Goal: Information Seeking & Learning: Learn about a topic

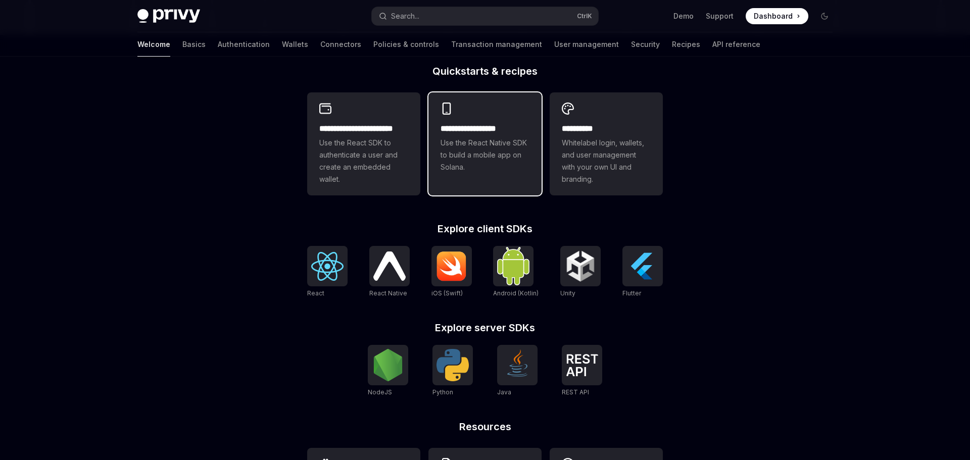
scroll to position [255, 0]
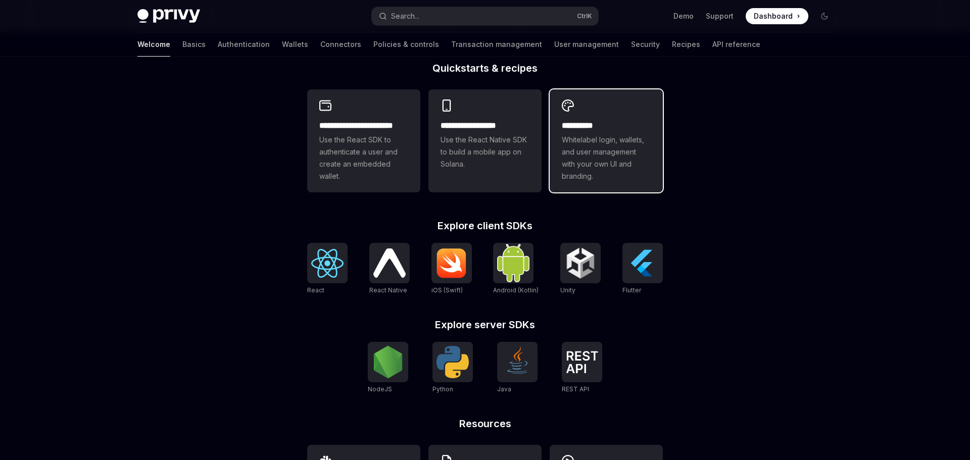
click at [594, 171] on span "Whitelabel login, wallets, and user management with your own UI and branding." at bounding box center [606, 158] width 89 height 49
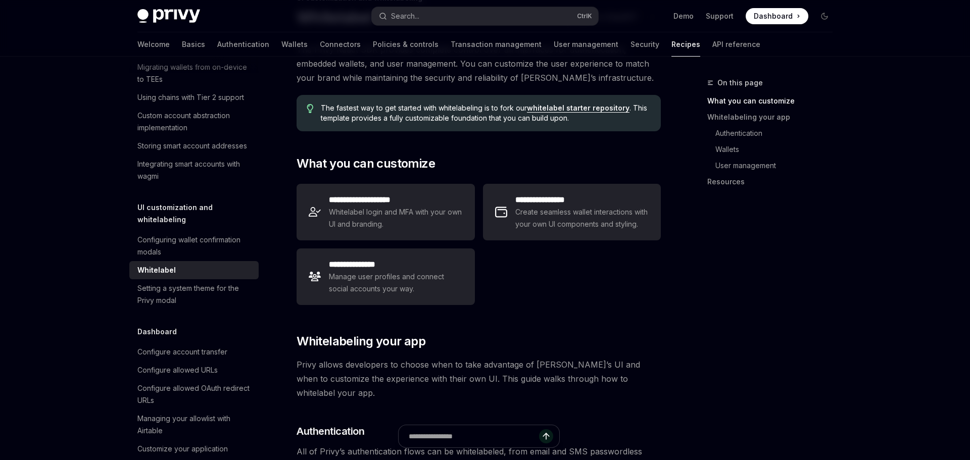
scroll to position [87, 0]
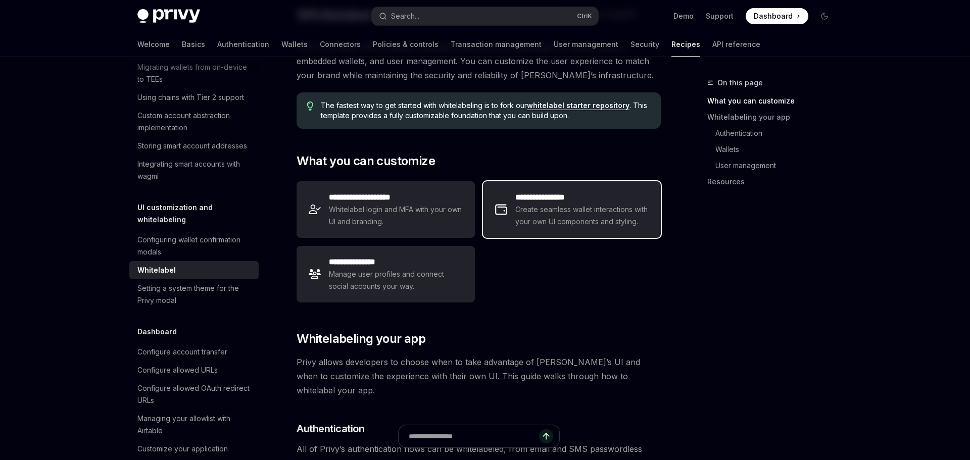
click at [536, 213] on span "Create seamless wallet interactions with your own UI components and styling." at bounding box center [581, 216] width 133 height 24
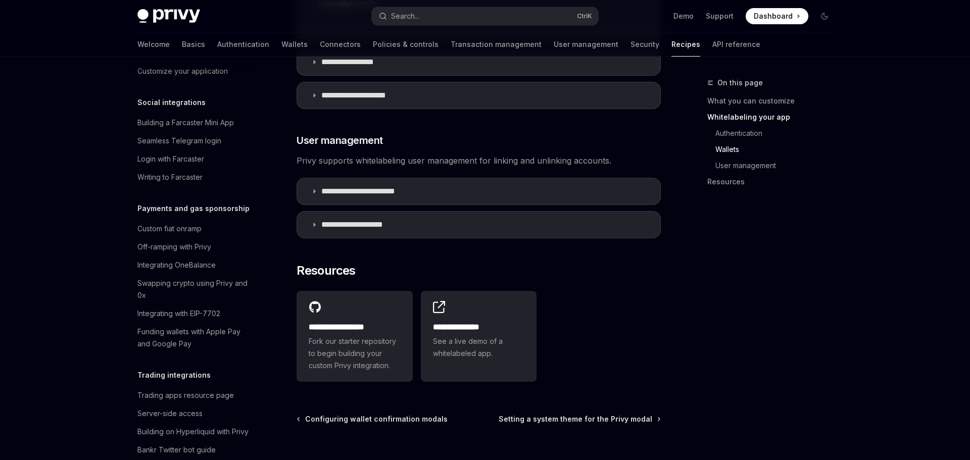
scroll to position [766, 0]
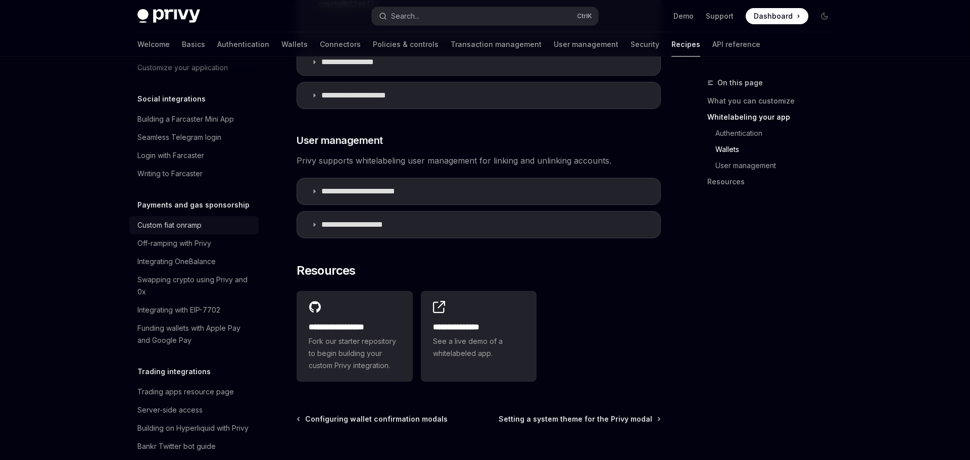
click at [205, 219] on div "Custom fiat onramp" at bounding box center [194, 225] width 115 height 12
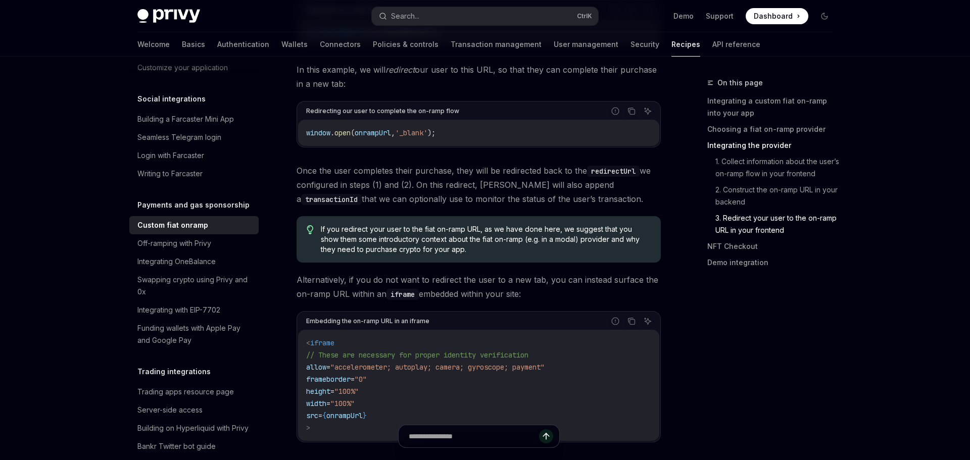
scroll to position [3191, 0]
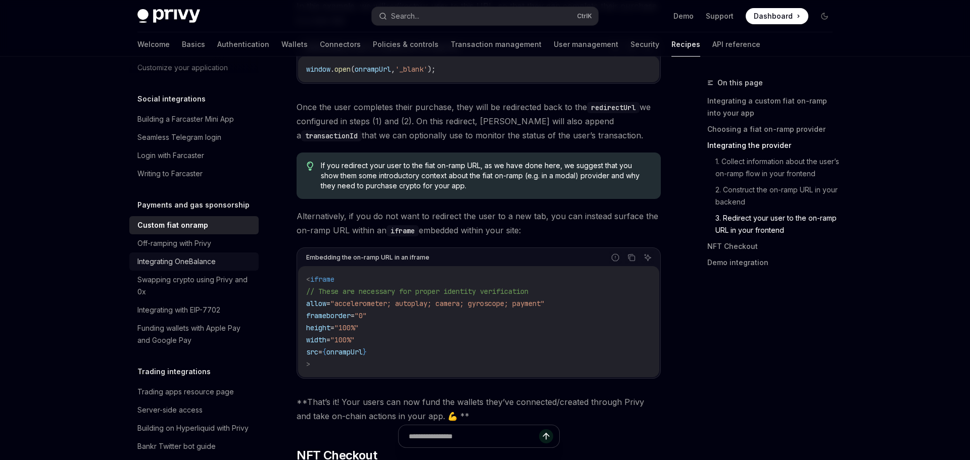
click at [240, 256] on div "Integrating OneBalance" at bounding box center [194, 262] width 115 height 12
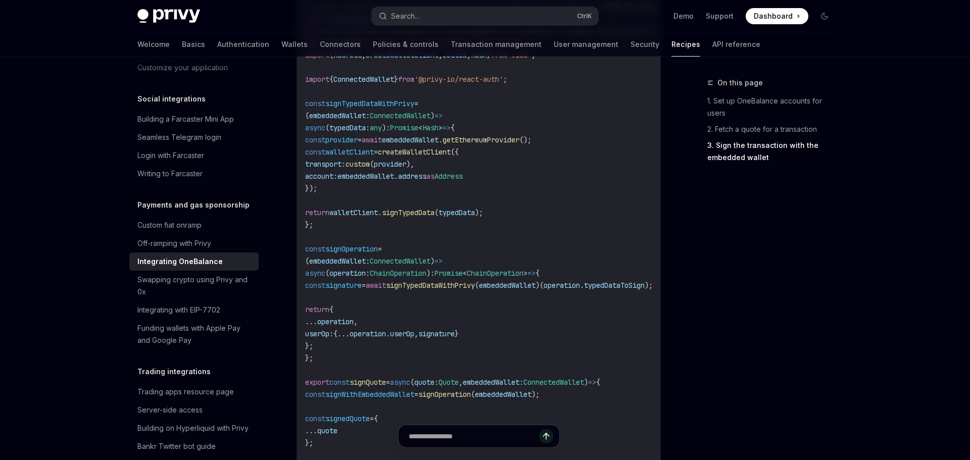
scroll to position [989, 0]
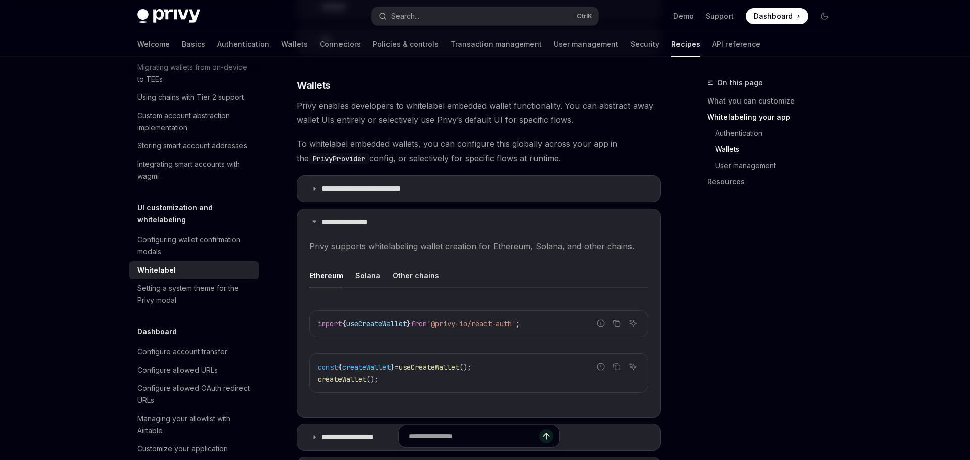
scroll to position [883, 0]
click at [451, 42] on link "Transaction management" at bounding box center [496, 44] width 91 height 24
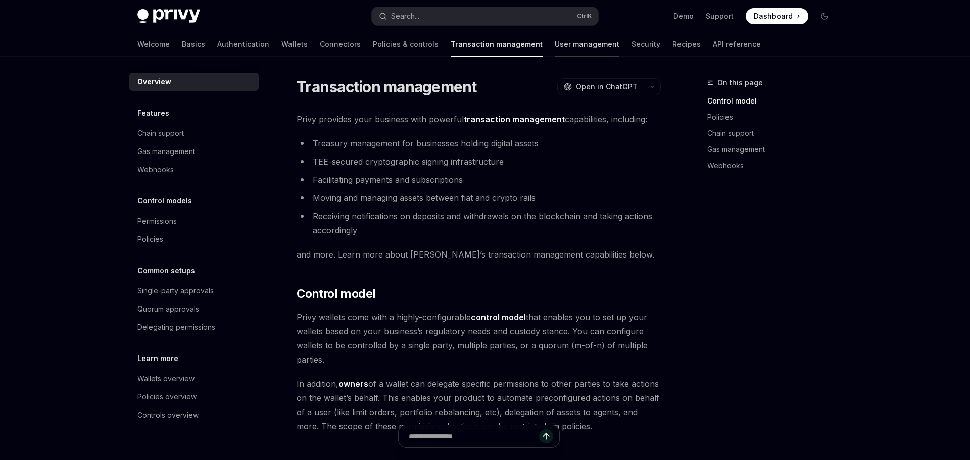
click at [555, 52] on link "User management" at bounding box center [587, 44] width 65 height 24
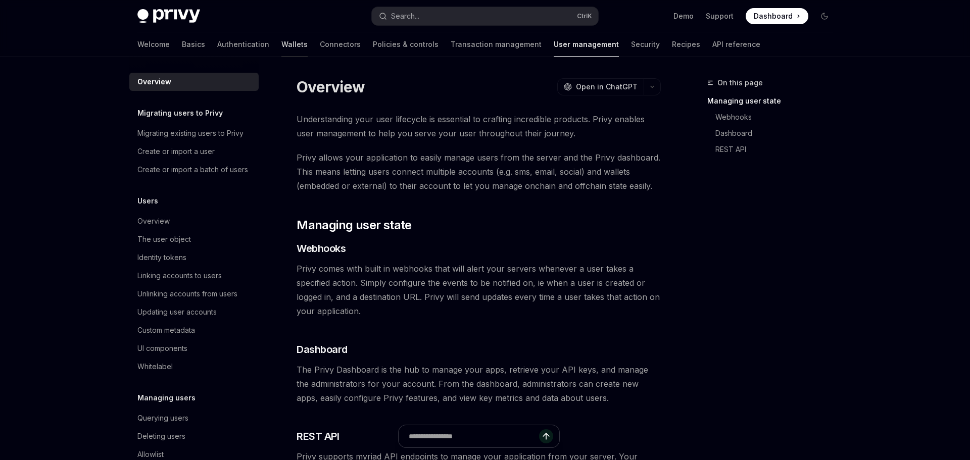
click at [281, 46] on link "Wallets" at bounding box center [294, 44] width 26 height 24
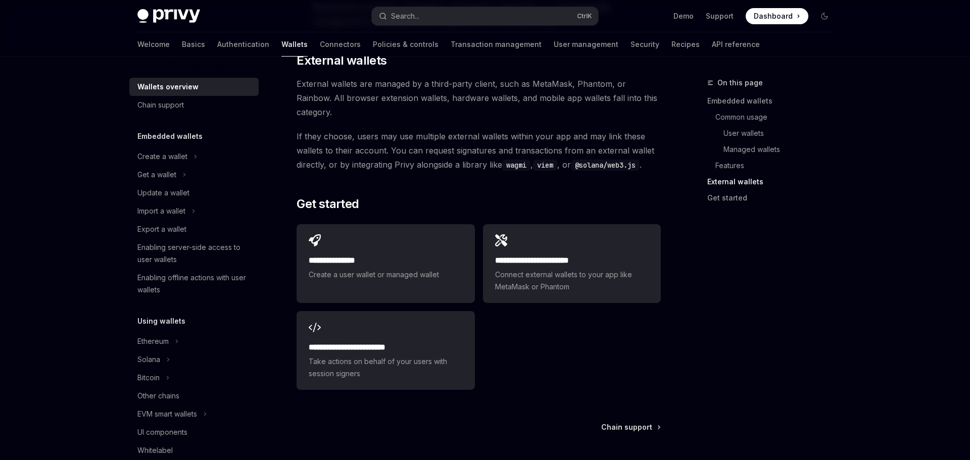
scroll to position [1565, 0]
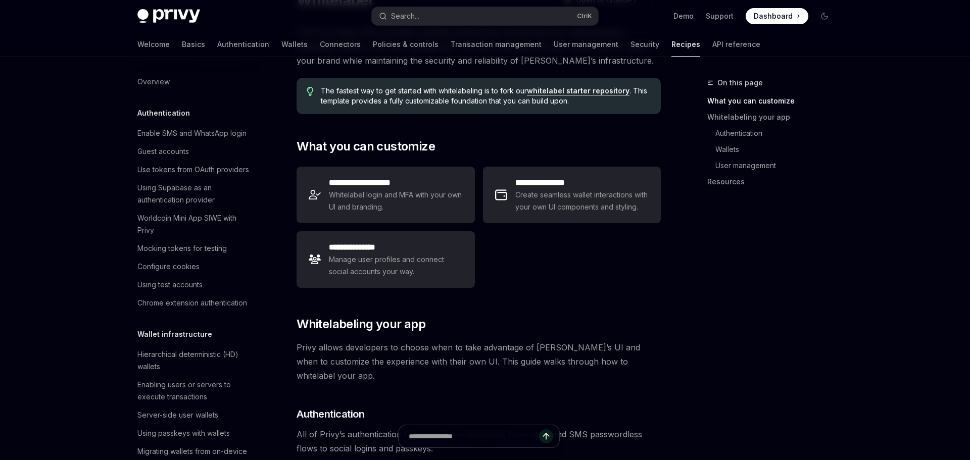
scroll to position [385, 0]
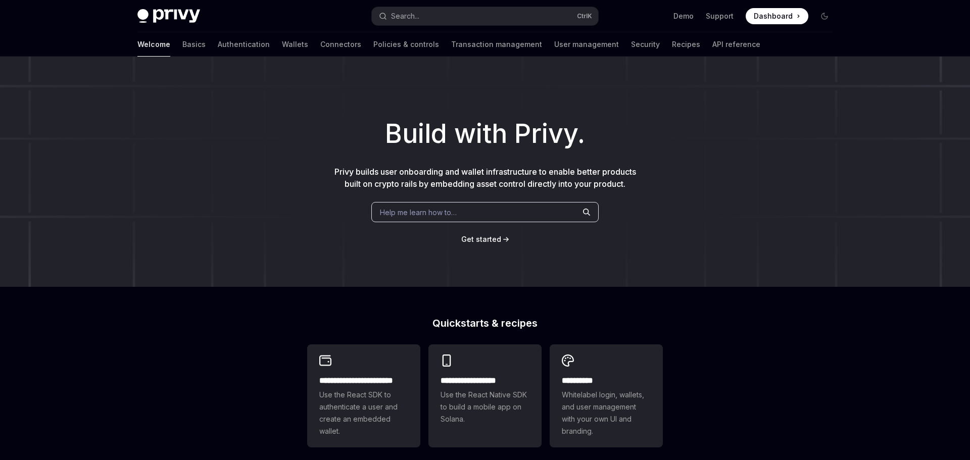
click at [447, 206] on div "Help me learn how to…" at bounding box center [484, 212] width 227 height 20
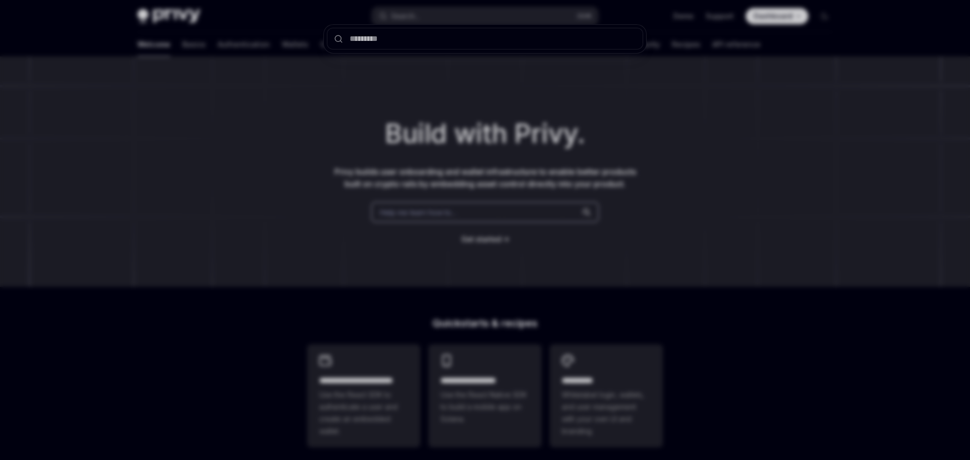
click at [253, 191] on div at bounding box center [485, 230] width 970 height 460
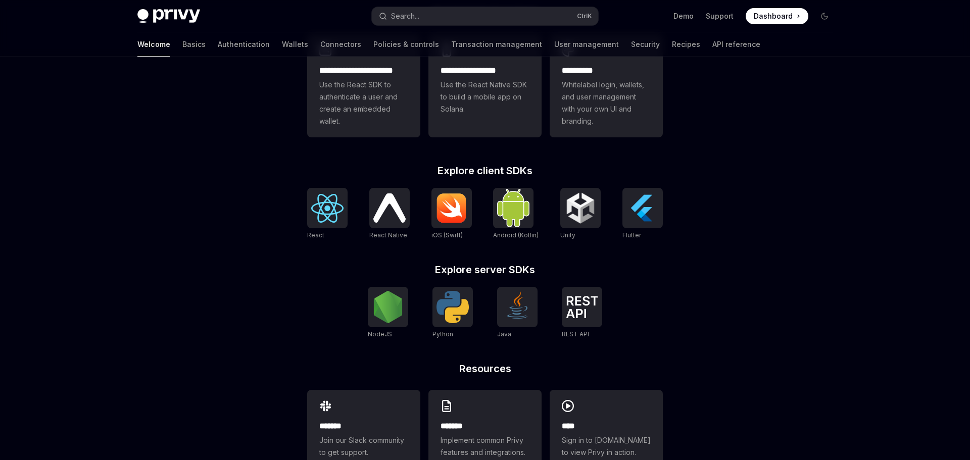
scroll to position [343, 0]
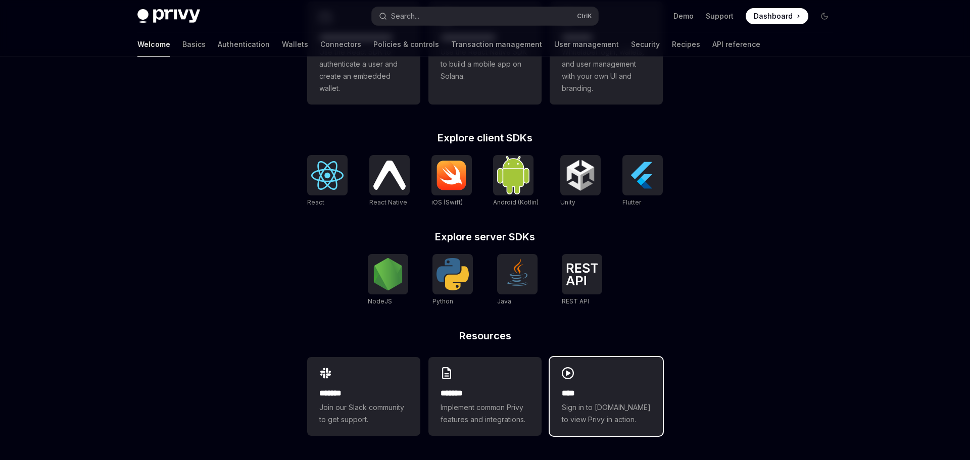
click at [598, 384] on div "**** Sign in to demo.privy.io to view Privy in action." at bounding box center [606, 396] width 113 height 79
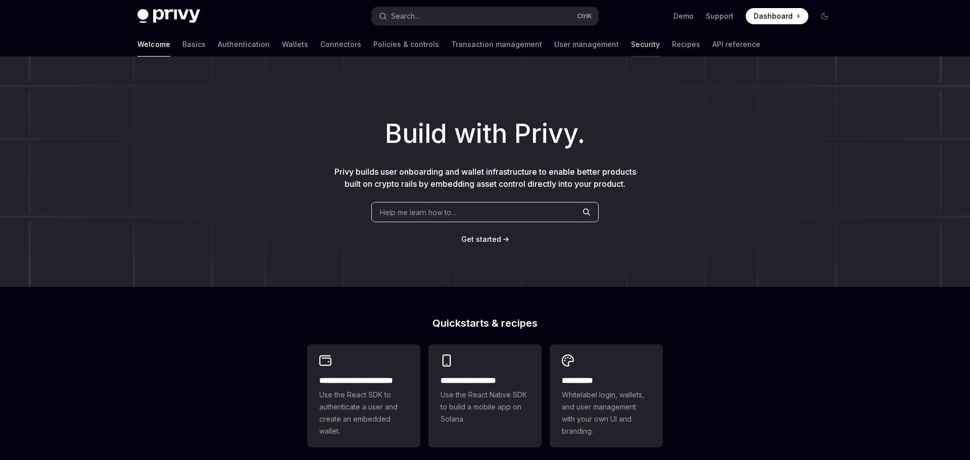
click at [631, 46] on link "Security" at bounding box center [645, 44] width 29 height 24
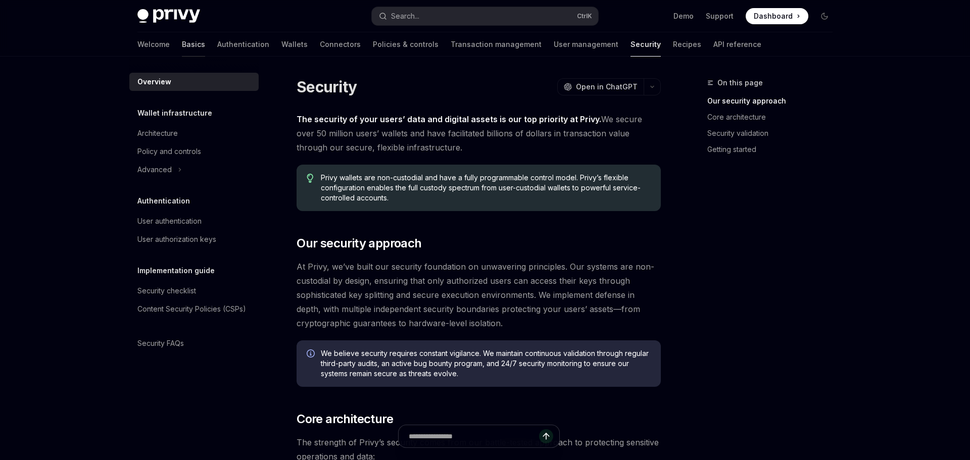
click at [182, 46] on link "Basics" at bounding box center [193, 44] width 23 height 24
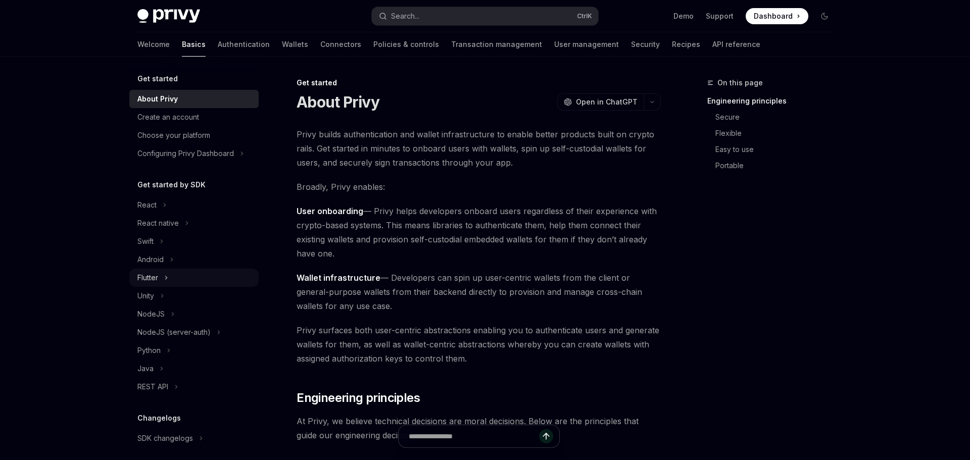
click at [179, 275] on button "Flutter" at bounding box center [193, 278] width 129 height 18
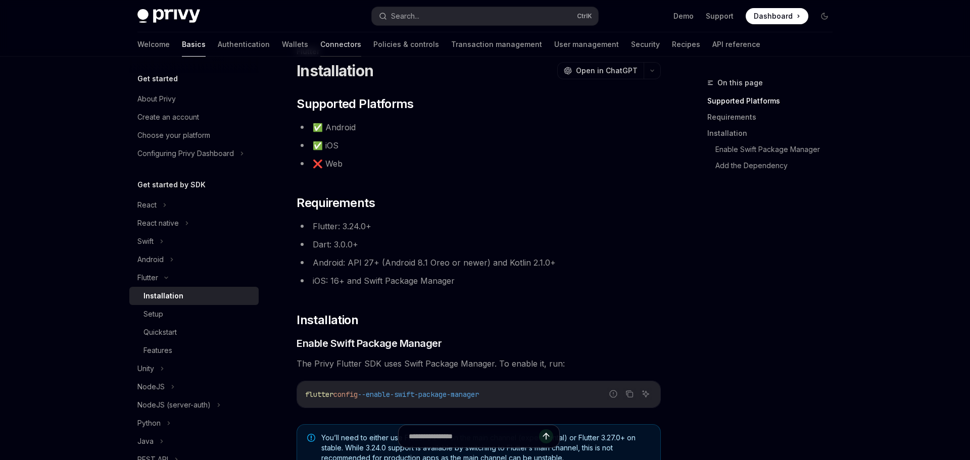
click at [320, 45] on link "Connectors" at bounding box center [340, 44] width 41 height 24
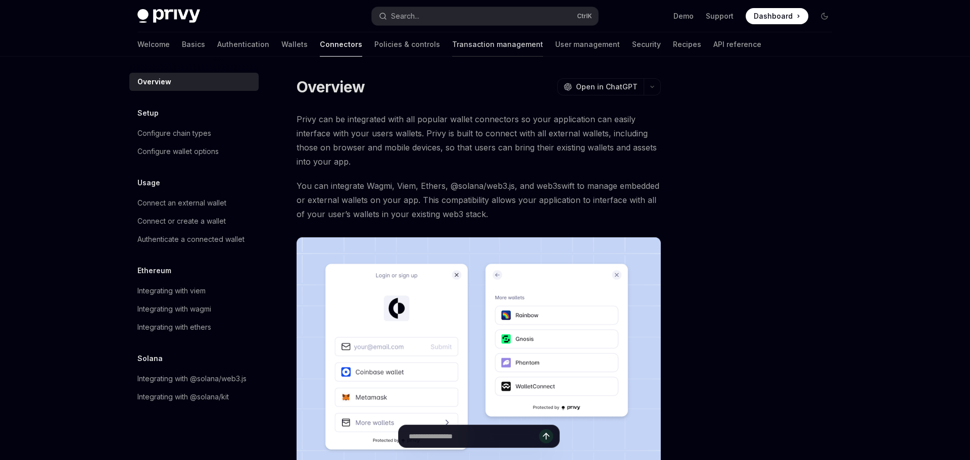
click at [452, 47] on link "Transaction management" at bounding box center [497, 44] width 91 height 24
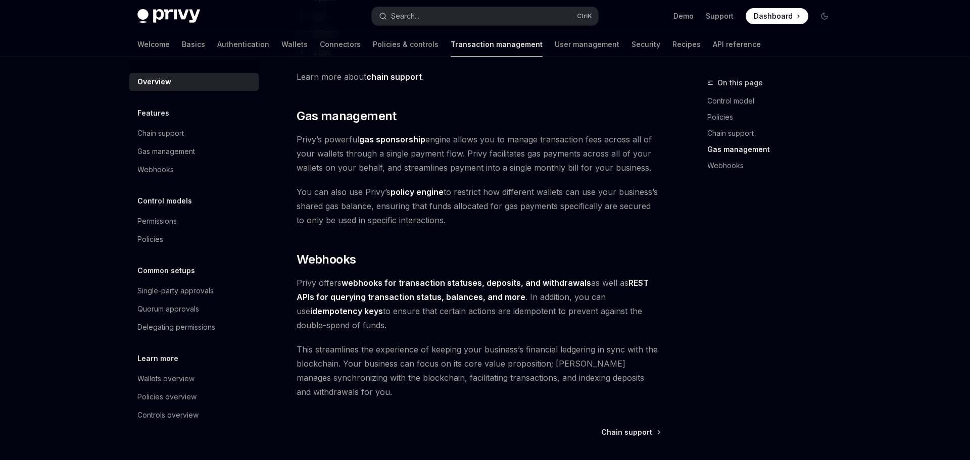
scroll to position [917, 0]
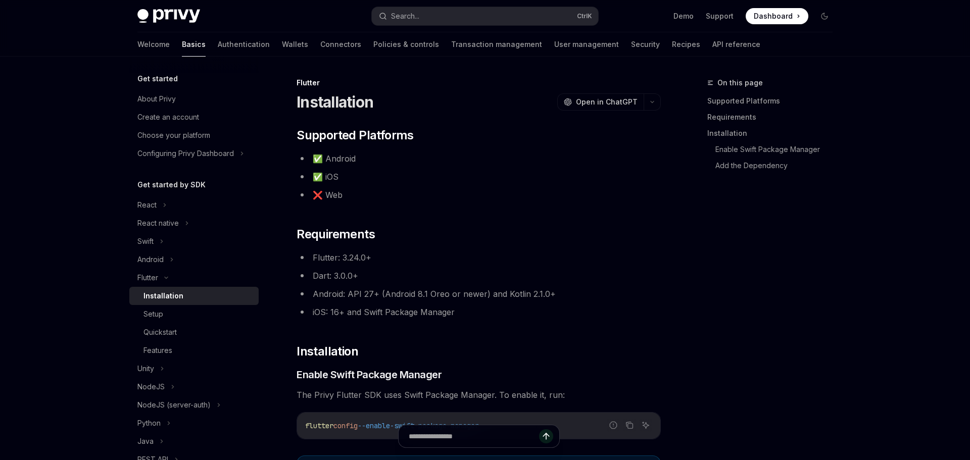
scroll to position [31, 0]
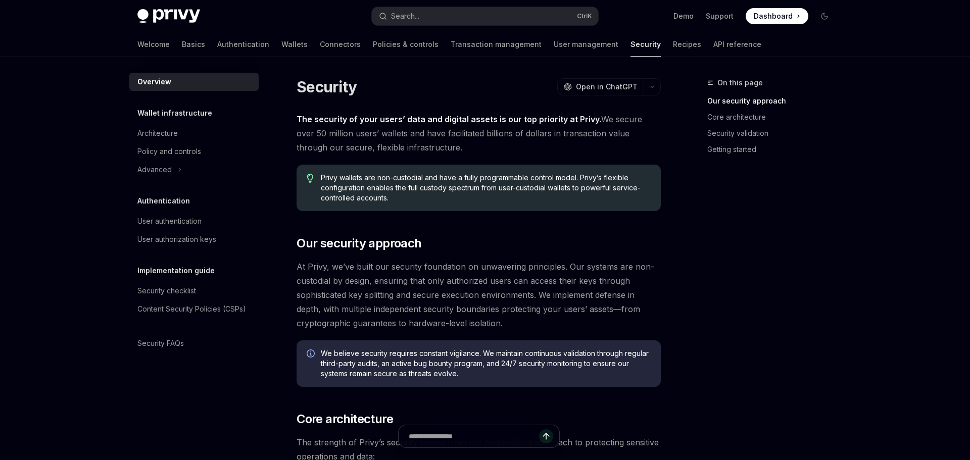
type textarea "*"
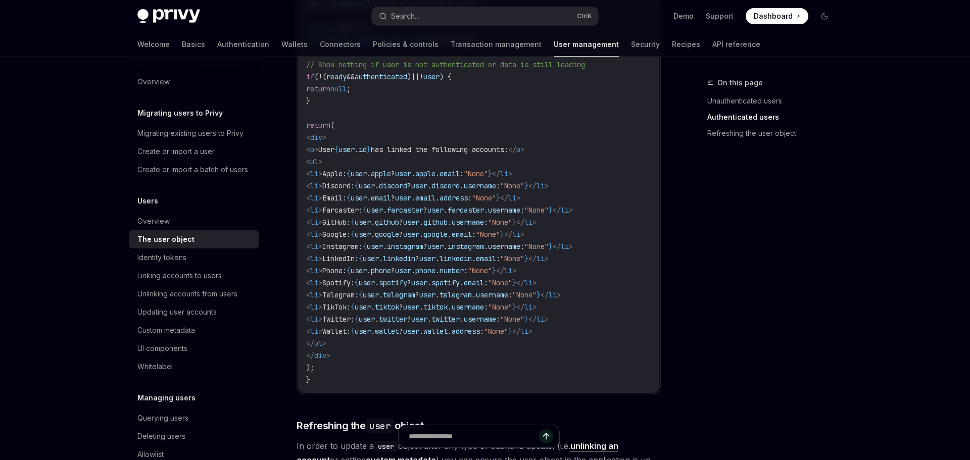
scroll to position [988, 0]
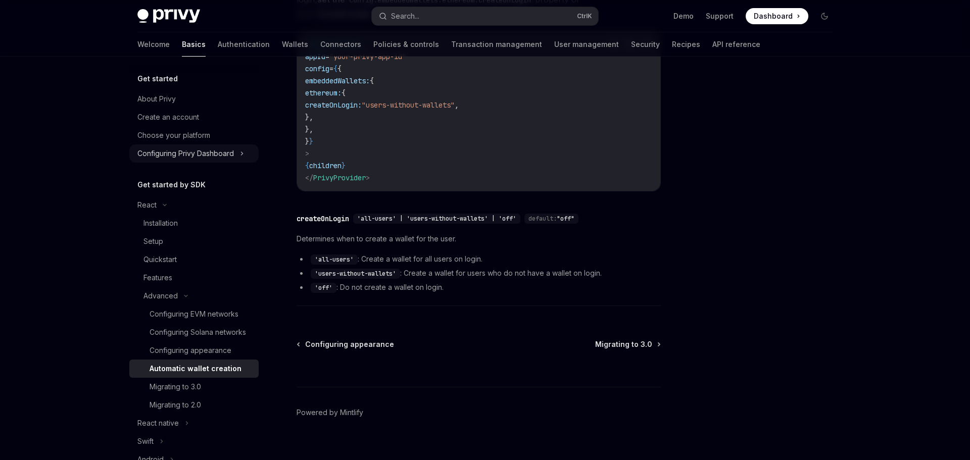
click at [196, 155] on div "Configuring Privy Dashboard" at bounding box center [185, 154] width 97 height 12
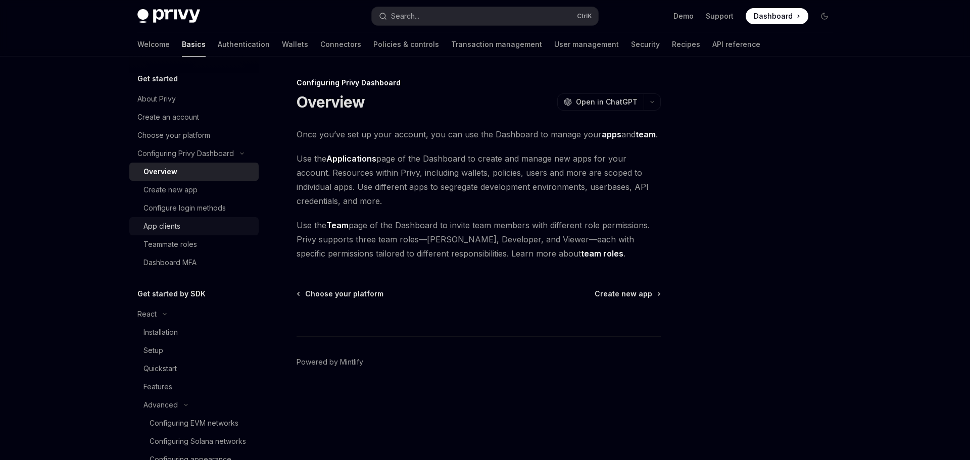
click at [180, 225] on div "App clients" at bounding box center [162, 226] width 37 height 12
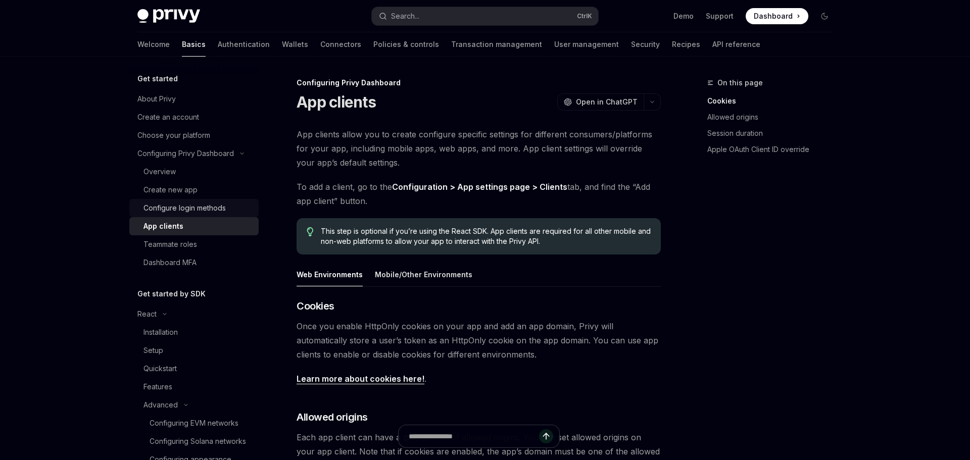
click at [197, 210] on div "Configure login methods" at bounding box center [185, 208] width 82 height 12
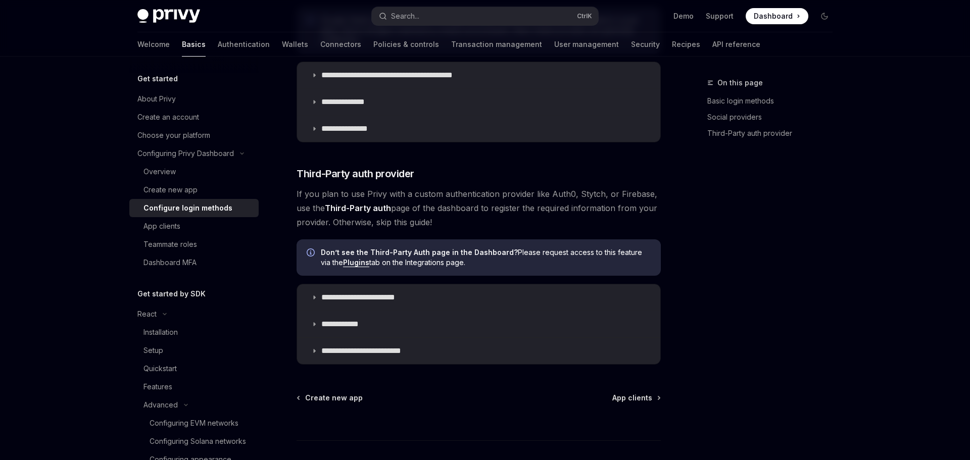
scroll to position [454, 0]
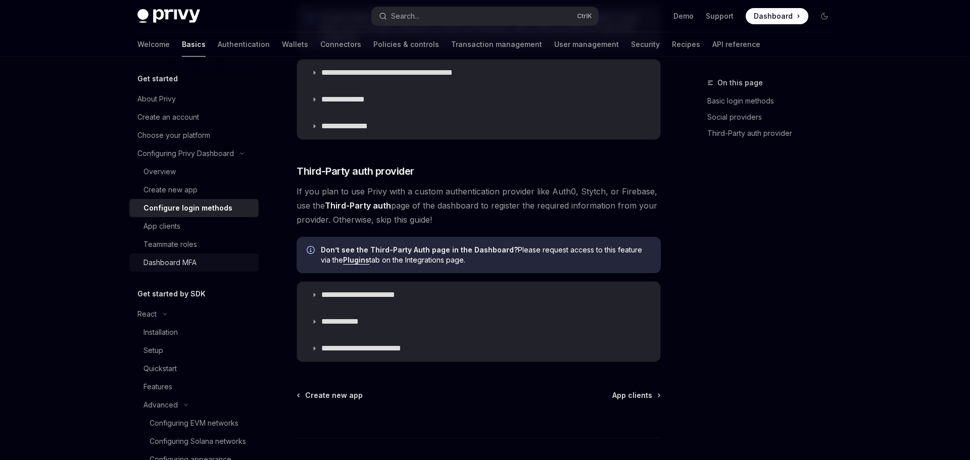
click at [203, 261] on div "Dashboard MFA" at bounding box center [198, 263] width 109 height 12
type textarea "*"
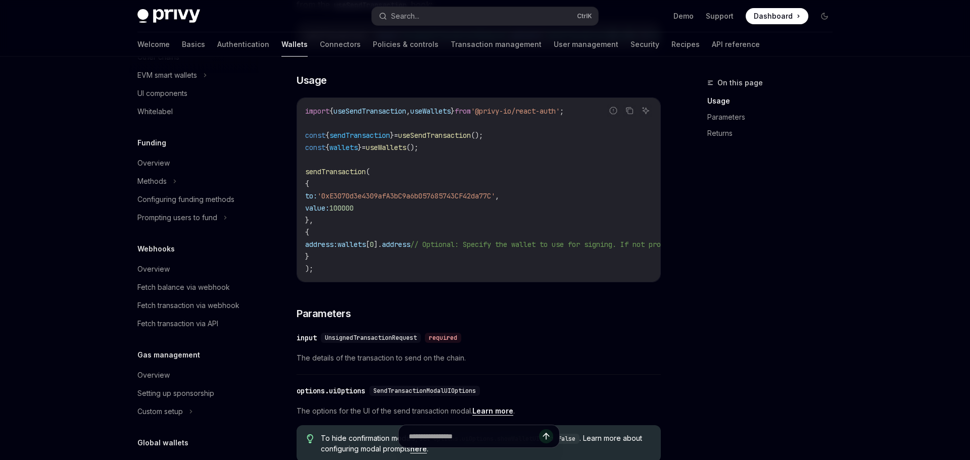
scroll to position [584, 0]
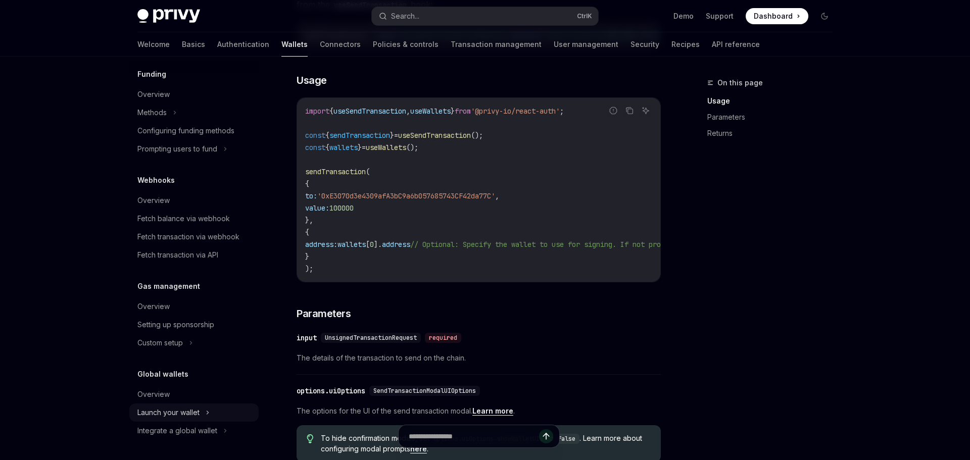
click at [186, 415] on div "Launch your wallet" at bounding box center [168, 413] width 62 height 12
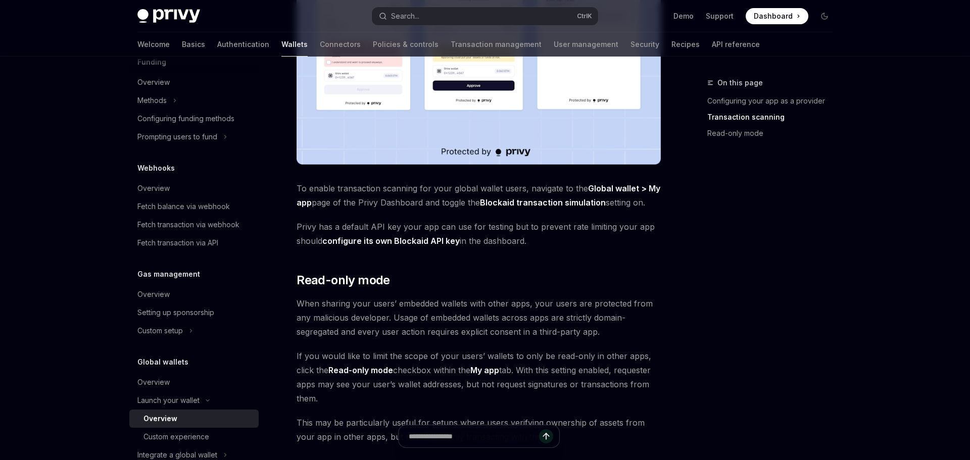
scroll to position [843, 0]
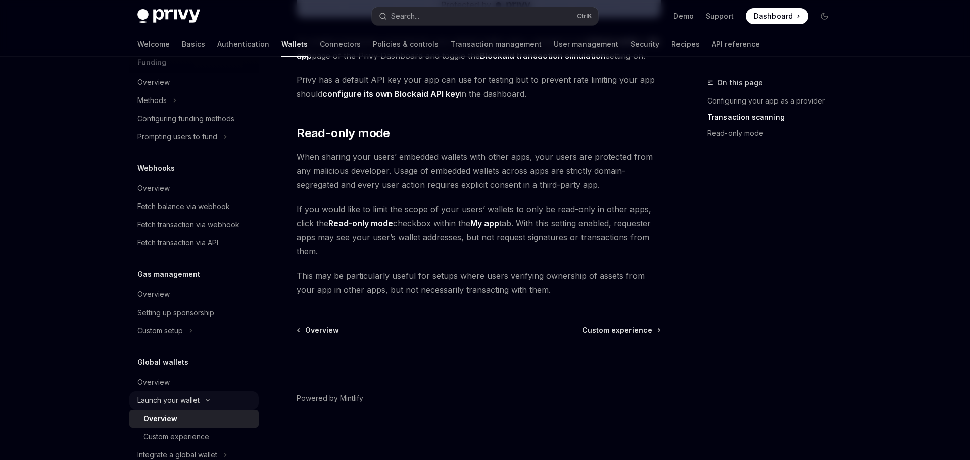
click at [185, 407] on div "Launch your wallet" at bounding box center [168, 401] width 62 height 12
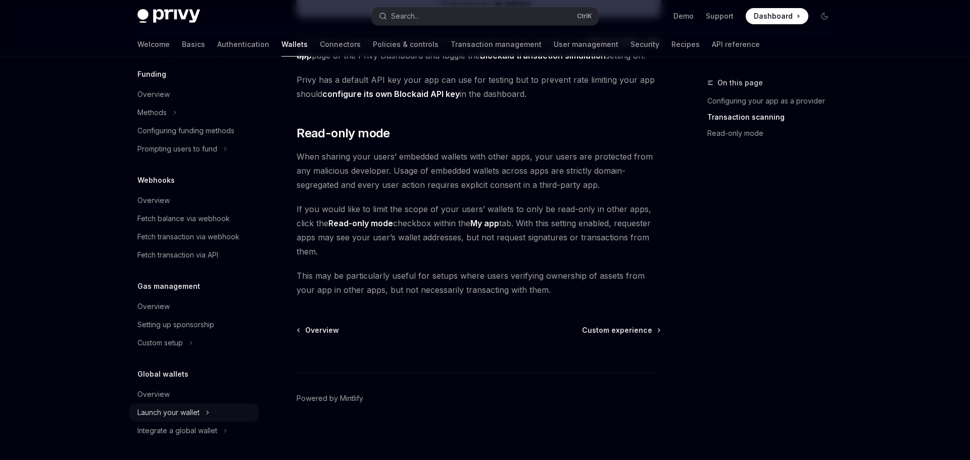
click at [185, 414] on div "Launch your wallet" at bounding box center [168, 413] width 62 height 12
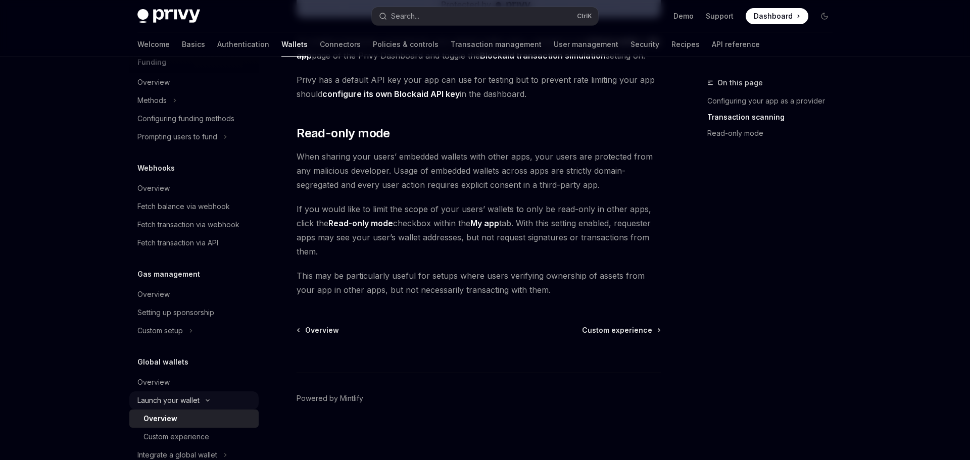
click at [185, 407] on div "Launch your wallet" at bounding box center [168, 401] width 62 height 12
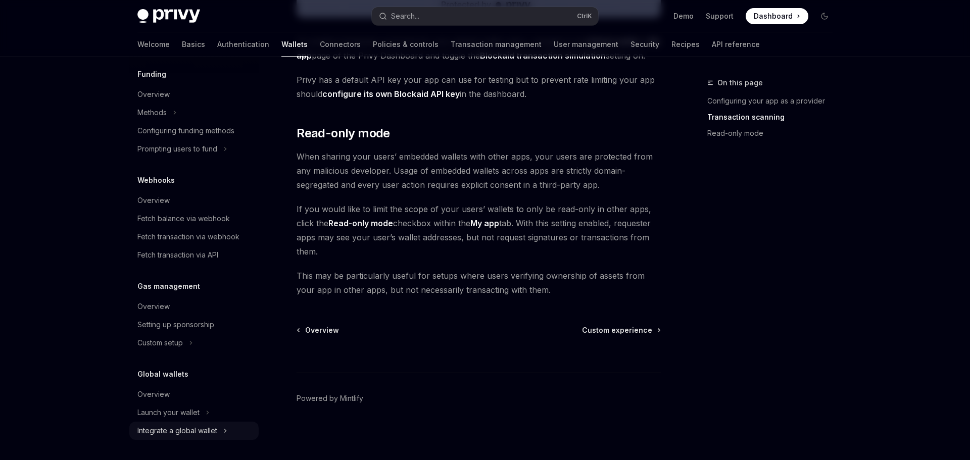
click at [172, 431] on div "Integrate a global wallet" at bounding box center [177, 431] width 80 height 12
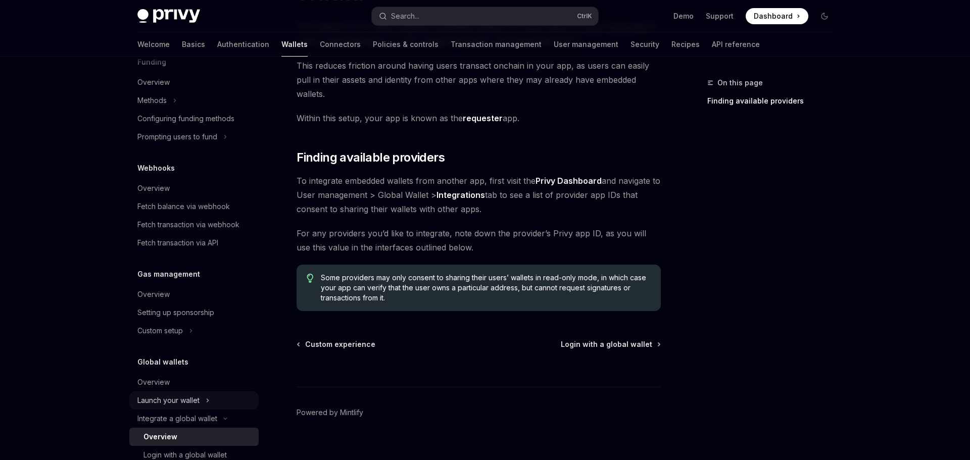
scroll to position [711, 0]
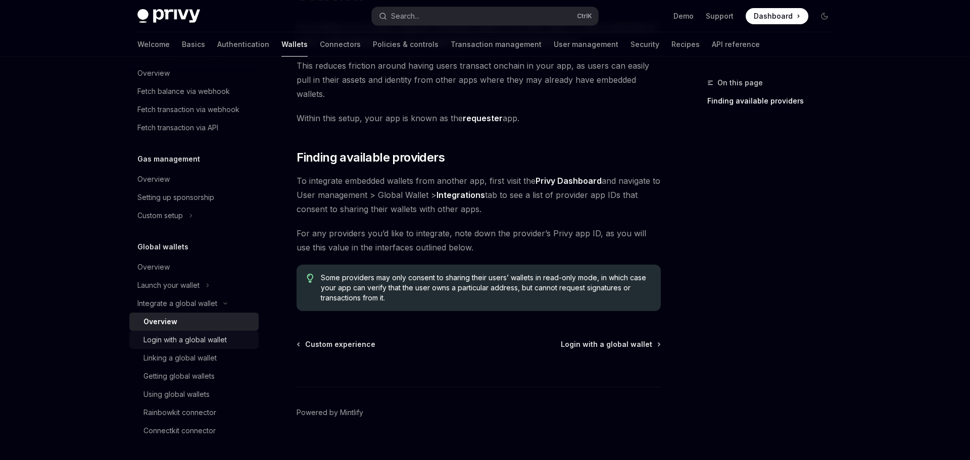
click at [177, 345] on div "Login with a global wallet" at bounding box center [185, 340] width 83 height 12
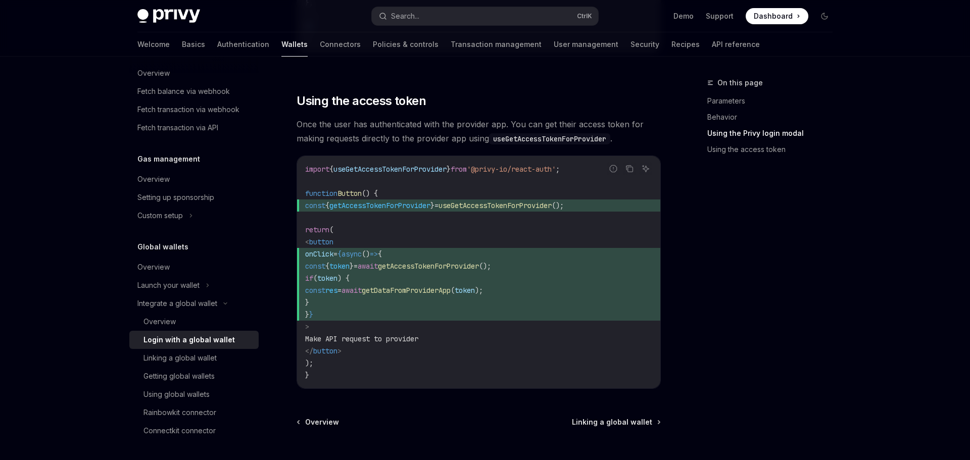
scroll to position [1026, 0]
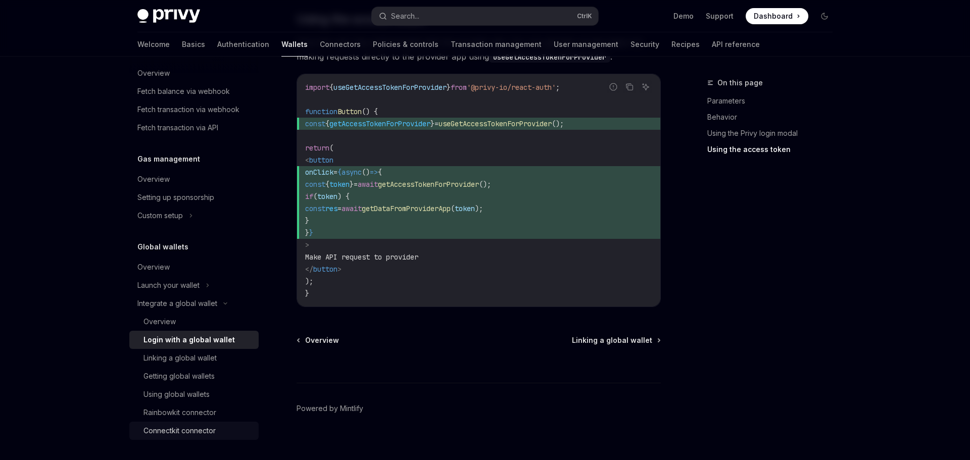
click at [202, 436] on div "Connectkit connector" at bounding box center [180, 431] width 72 height 12
type textarea "*"
